Goal: Information Seeking & Learning: Learn about a topic

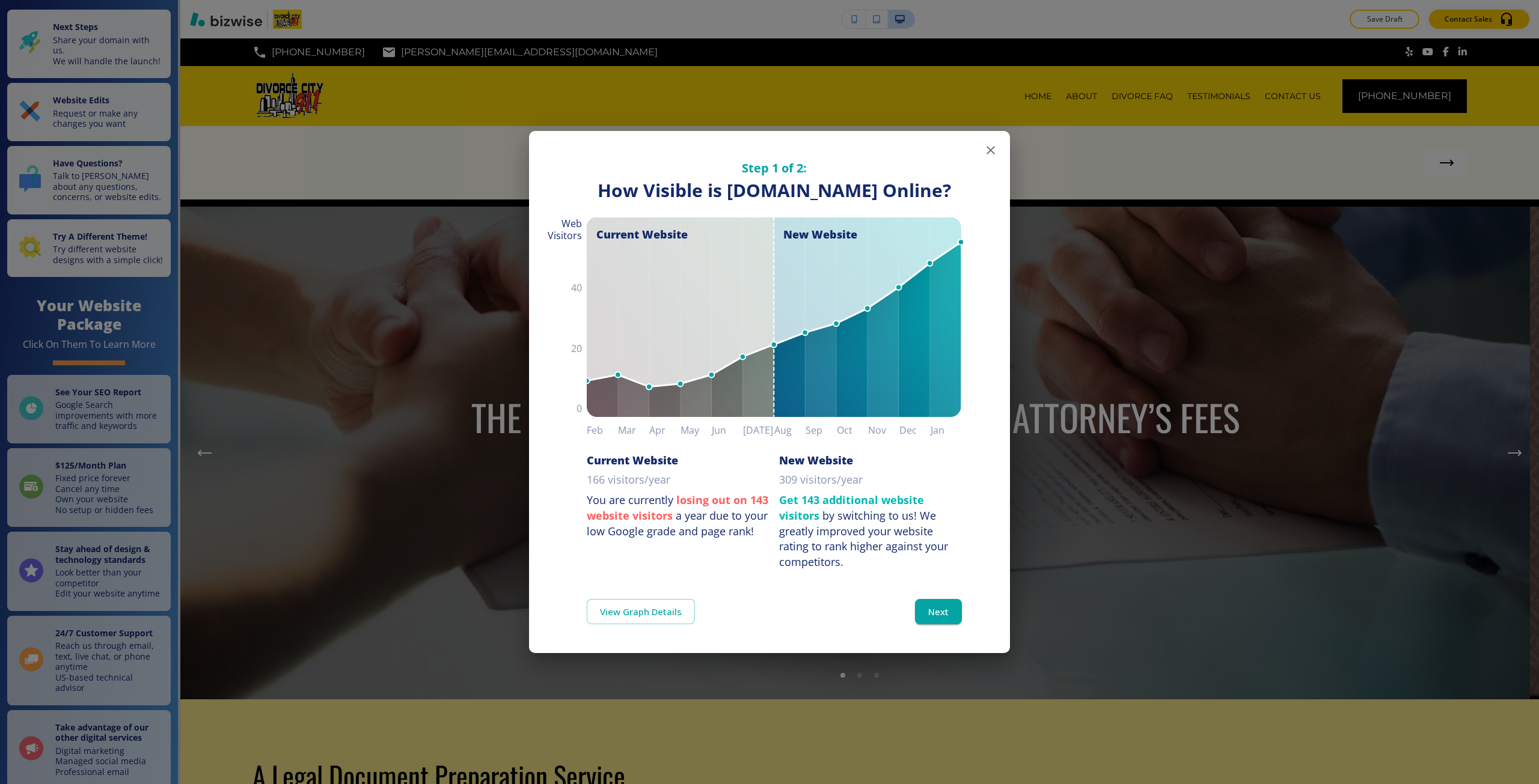
click at [1493, 662] on div "Step 1 of 2: How Visible are You Online? How Visible is [DOMAIN_NAME] Online? C…" at bounding box center [770, 392] width 1539 height 784
